Goal: Go to known website: Go to known website

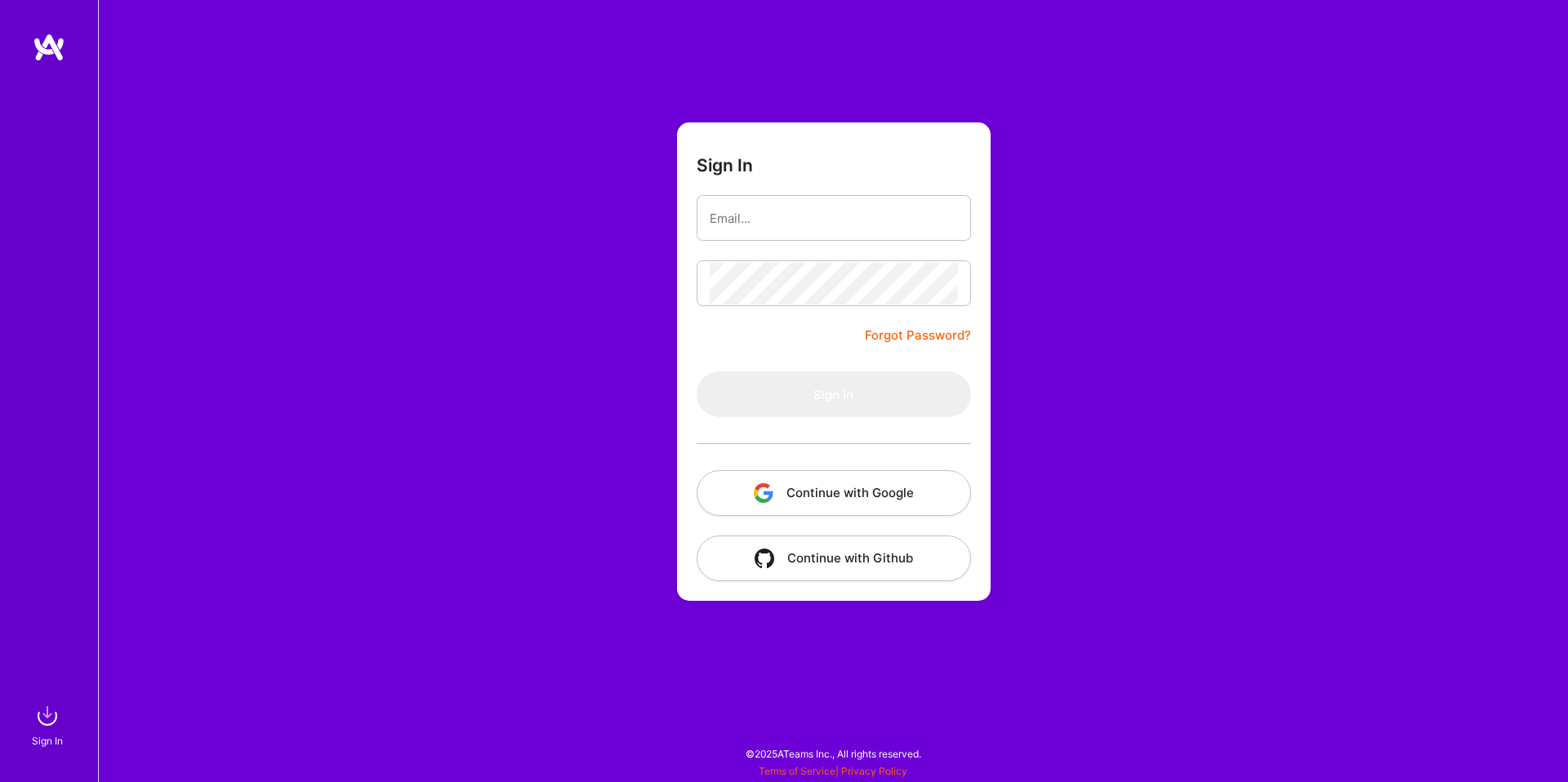
click at [788, 506] on button "Continue with Google" at bounding box center [834, 492] width 274 height 46
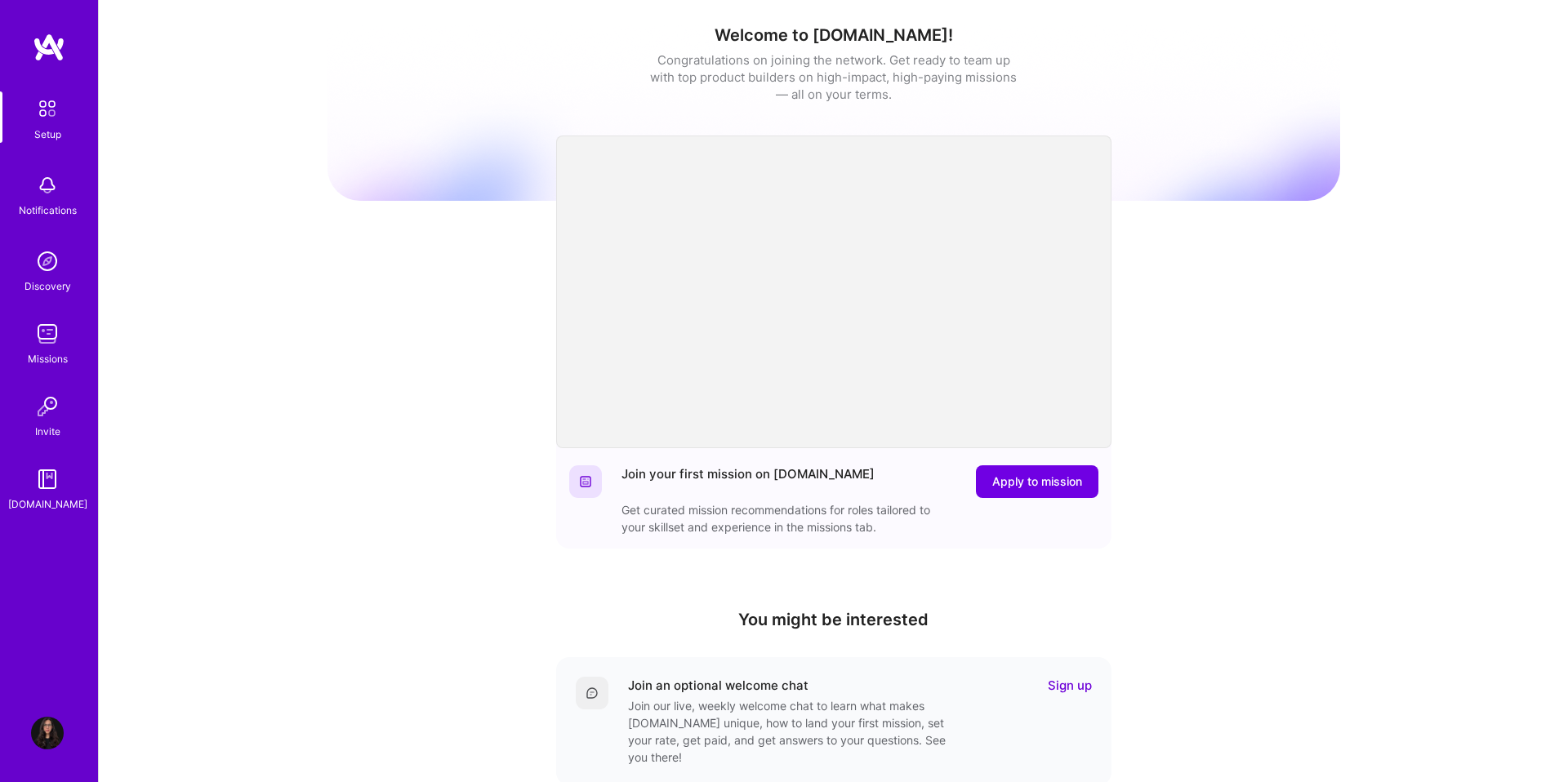
click at [62, 111] on img at bounding box center [47, 108] width 34 height 34
click at [48, 60] on img at bounding box center [49, 47] width 32 height 30
